Goal: Find specific page/section: Find specific page/section

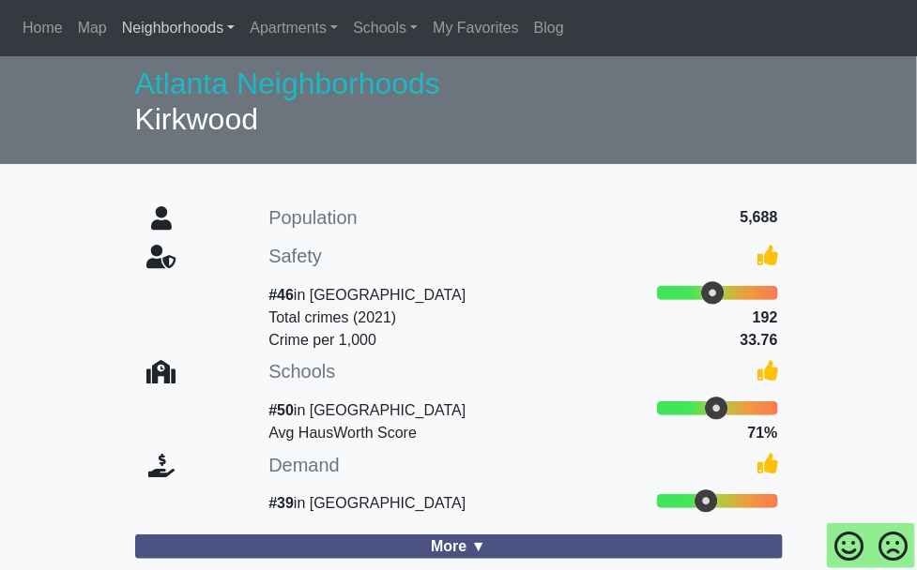
click at [224, 36] on span "Neighborhoods" at bounding box center [173, 28] width 102 height 16
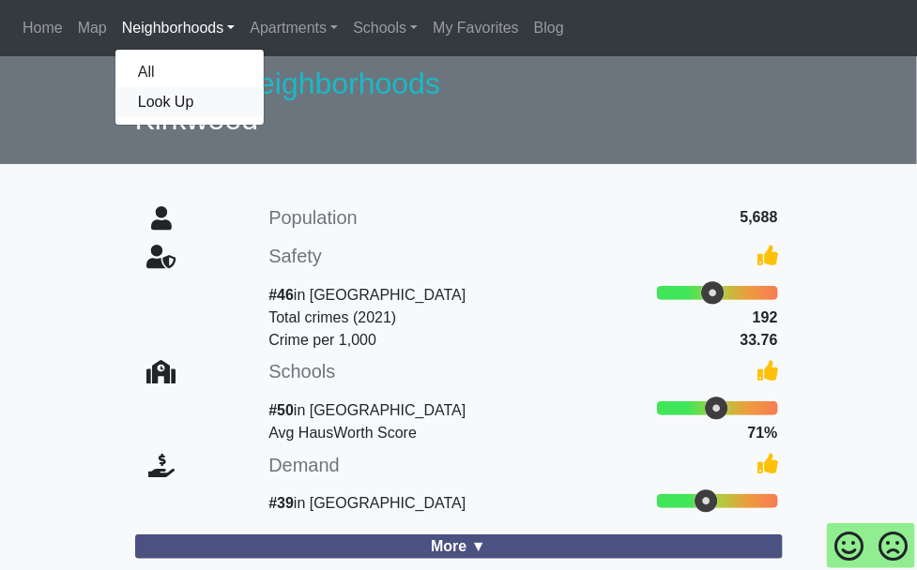
click at [194, 110] on span "Look Up" at bounding box center [166, 102] width 56 height 16
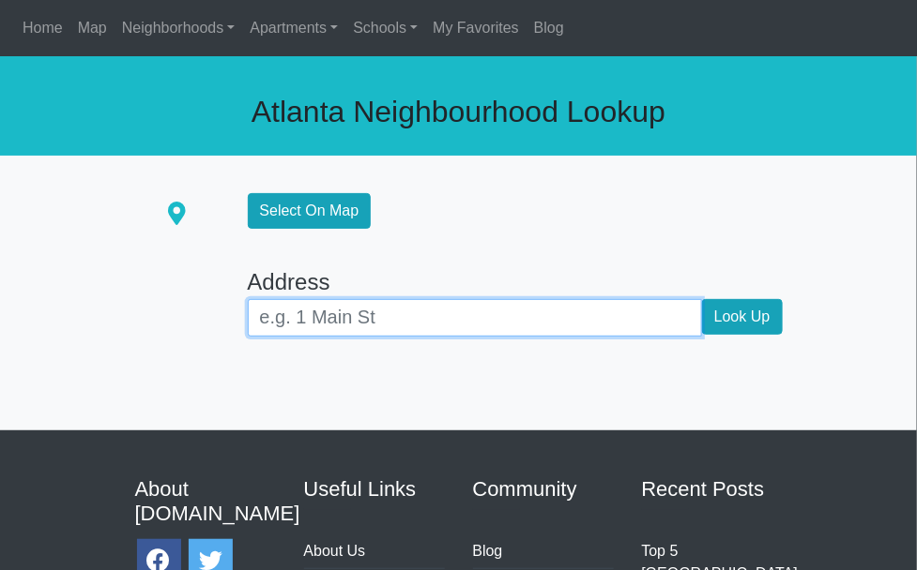
click at [287, 326] on input "text" at bounding box center [475, 318] width 454 height 38
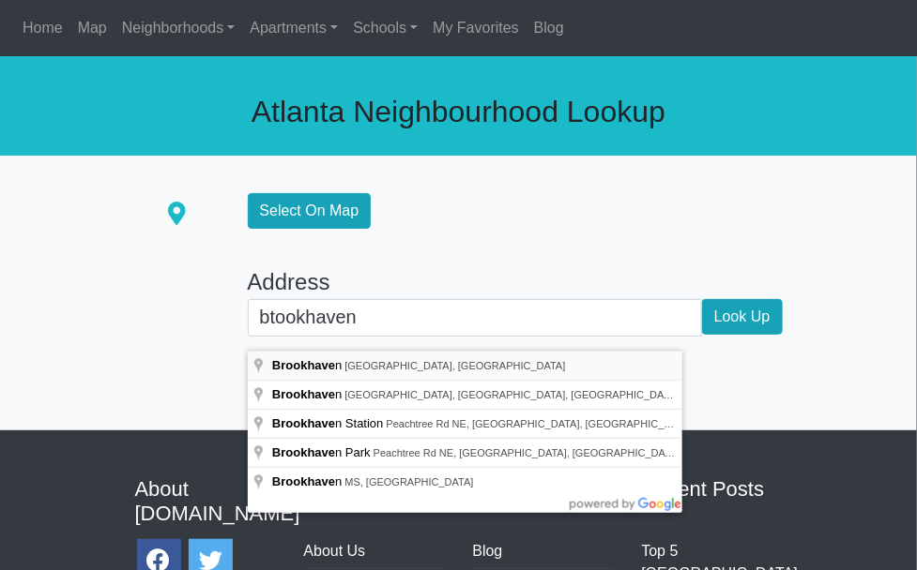
type input "Brookhaven, GA, USA"
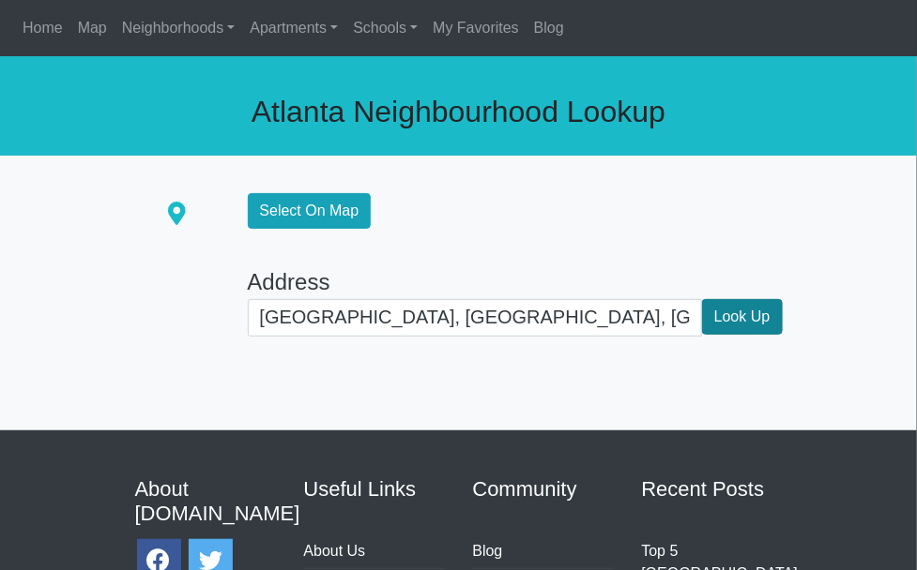
click at [715, 333] on span "Look Up" at bounding box center [742, 317] width 81 height 36
